Goal: Task Accomplishment & Management: Manage account settings

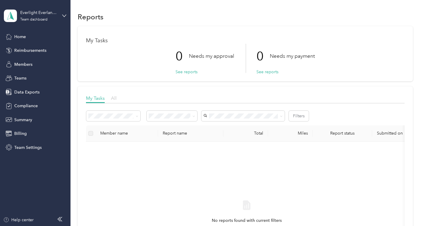
click at [112, 101] on span "All" at bounding box center [114, 98] width 6 height 6
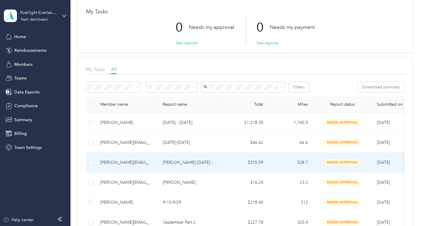
scroll to position [25, 0]
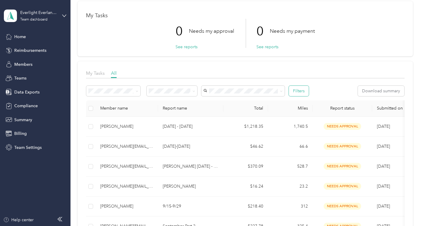
click at [303, 92] on button "Filters" at bounding box center [299, 91] width 20 height 10
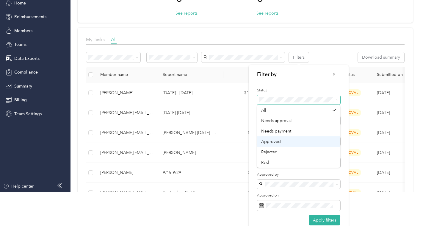
scroll to position [39, 0]
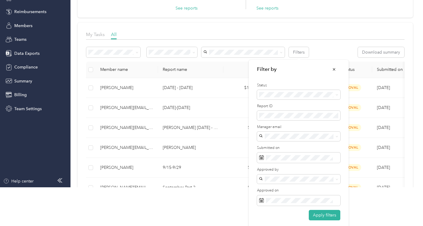
click at [287, 127] on li "Needs payment" at bounding box center [298, 126] width 83 height 10
click at [324, 214] on button "Apply filters" at bounding box center [325, 215] width 32 height 10
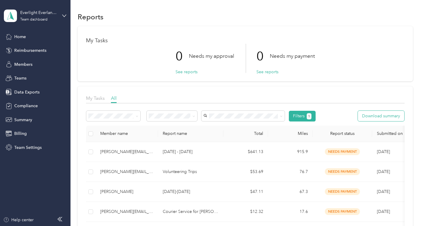
click at [388, 118] on button "Download summary" at bounding box center [381, 116] width 46 height 10
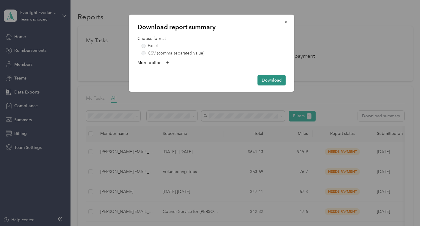
click at [273, 83] on button "Download" at bounding box center [272, 80] width 28 height 10
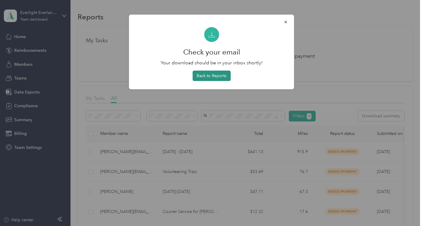
click at [212, 73] on button "Back to Reports" at bounding box center [212, 76] width 38 height 10
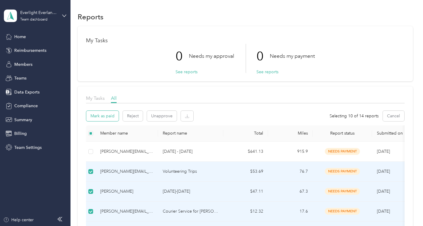
click at [94, 114] on button "Mark as paid" at bounding box center [102, 116] width 32 height 10
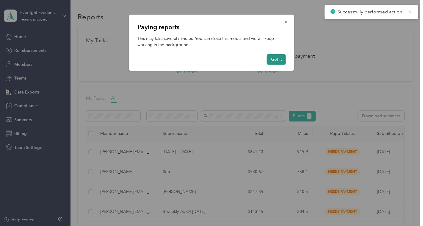
click at [275, 59] on button "Got it" at bounding box center [276, 59] width 19 height 10
